Goal: Go to known website: Access a specific website the user already knows

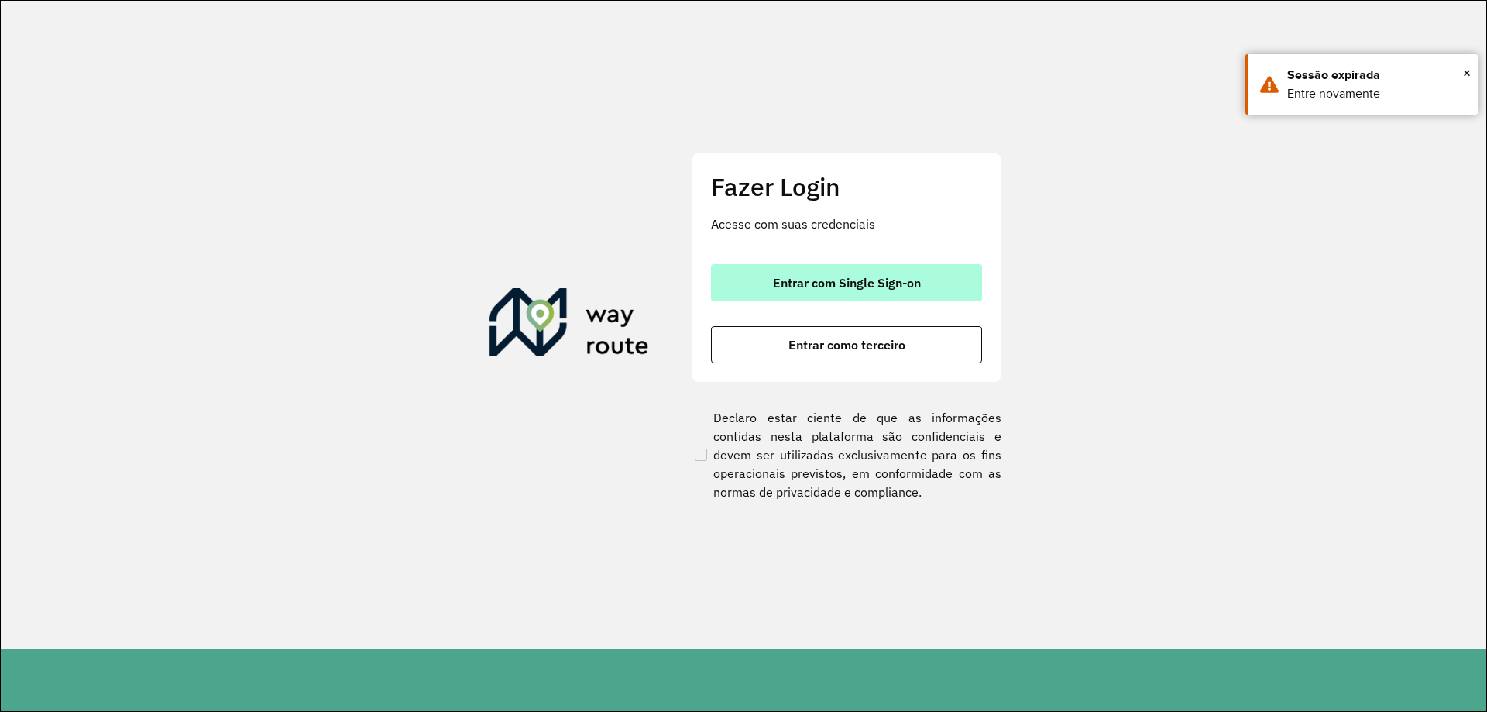
click at [795, 277] on span "Entrar com Single Sign-on" at bounding box center [847, 283] width 148 height 12
